Goal: Find specific page/section: Find specific page/section

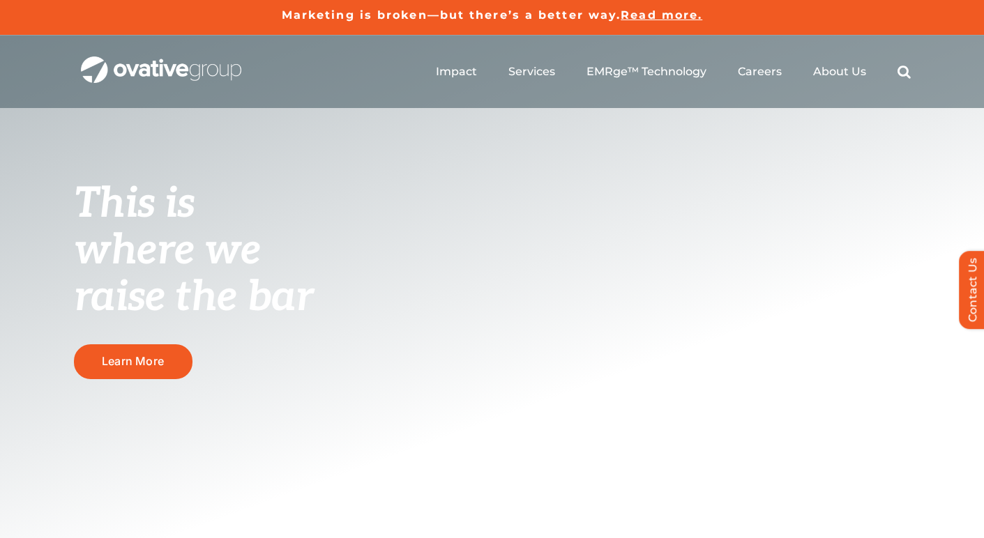
click at [633, 63] on ul "Impact Expert Insights Case Studies Awards & Press Services Media Measurement C…" at bounding box center [673, 72] width 475 height 45
click at [632, 70] on span "EMRge™ Technology" at bounding box center [646, 71] width 120 height 14
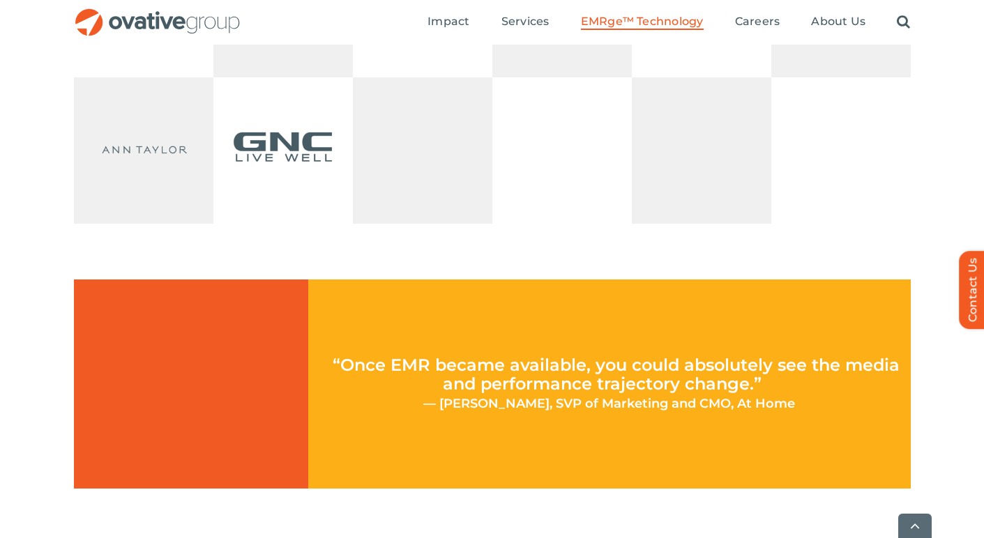
scroll to position [3271, 0]
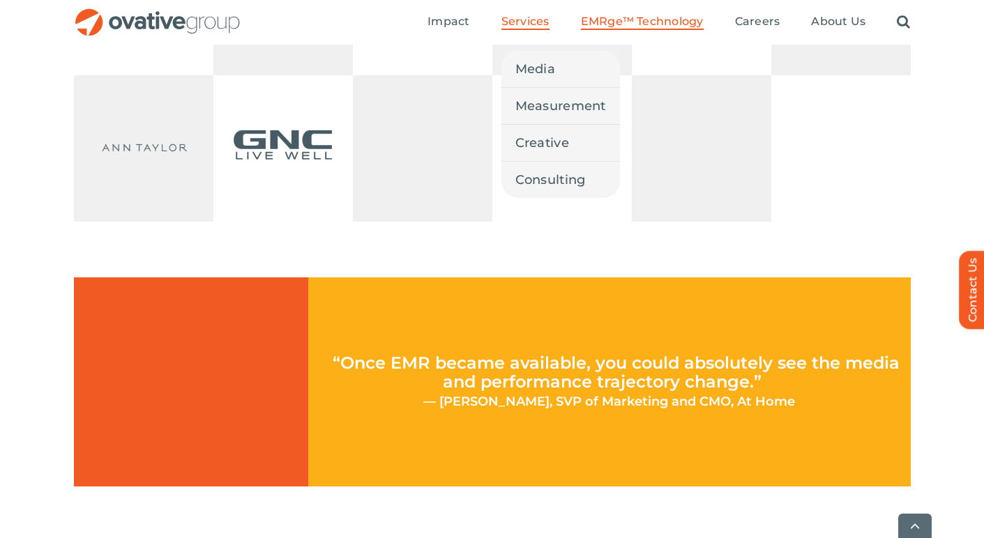
click at [533, 17] on span "Services" at bounding box center [525, 22] width 48 height 14
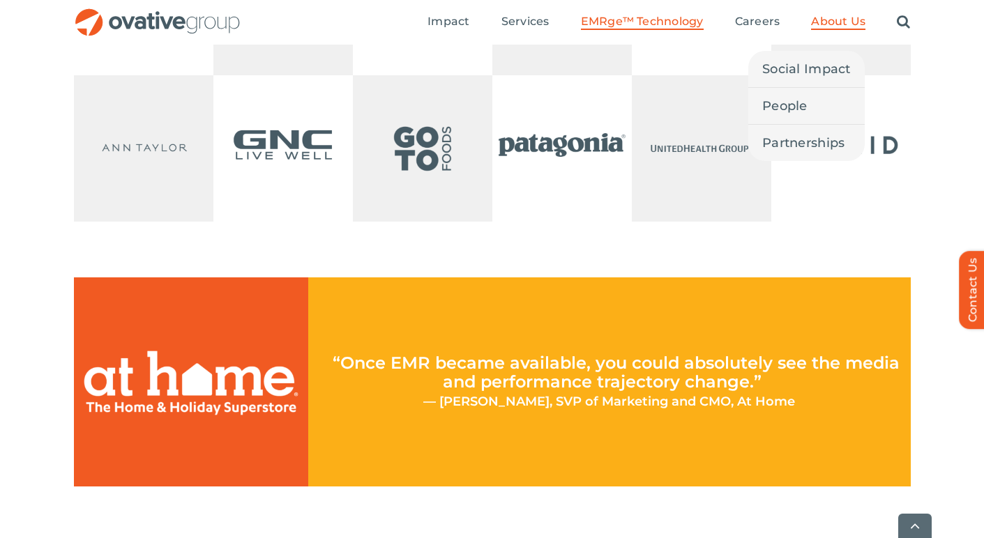
click at [851, 15] on span "About Us" at bounding box center [838, 22] width 54 height 14
click at [786, 116] on link "People" at bounding box center [806, 106] width 116 height 36
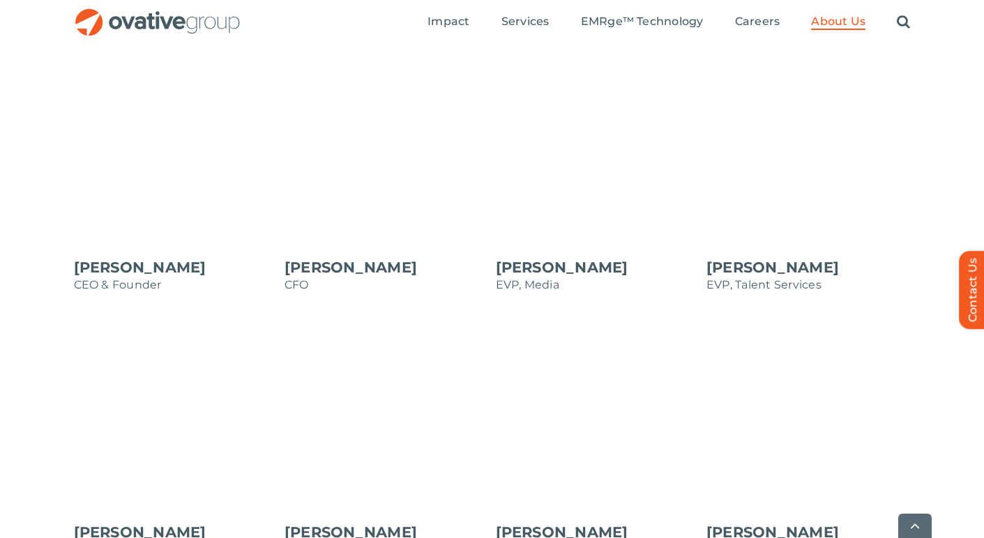
scroll to position [1222, 0]
